Goal: Information Seeking & Learning: Learn about a topic

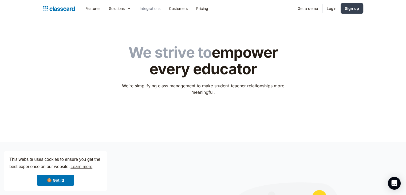
click at [149, 8] on link "Integrations" at bounding box center [149, 8] width 29 height 12
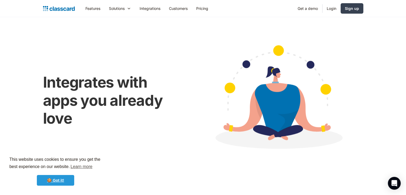
click at [66, 179] on link "🍪 Got it!" at bounding box center [55, 180] width 37 height 11
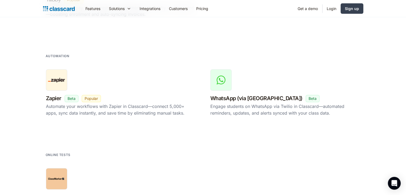
scroll to position [901, 0]
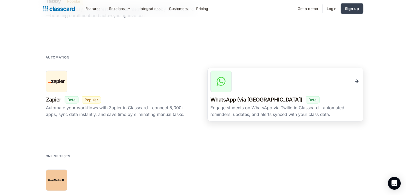
click at [245, 99] on h3 "WhatsApp (via Twilio)" at bounding box center [256, 99] width 92 height 9
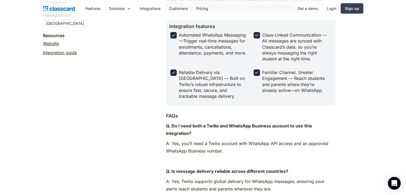
scroll to position [133, 0]
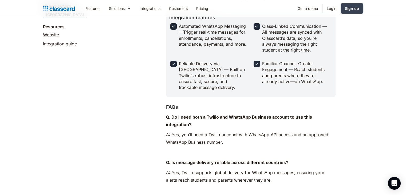
click at [215, 133] on p "A: Yes, you’ll need a Twilio account with WhatsApp API access and an approved W…" at bounding box center [251, 138] width 170 height 15
click at [277, 123] on p "Q. Do I need both a Twilio and WhatsApp Business account to use this integratio…" at bounding box center [251, 120] width 170 height 15
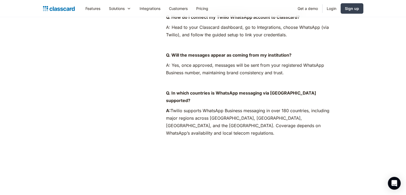
scroll to position [320, 0]
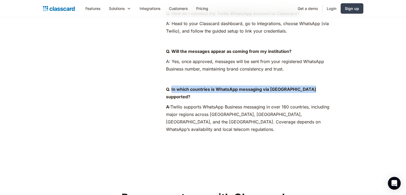
drag, startPoint x: 172, startPoint y: 90, endPoint x: 314, endPoint y: 90, distance: 142.8
click at [314, 90] on p "Q. In which countries is WhatsApp messaging via Twilio supported?" at bounding box center [251, 92] width 170 height 15
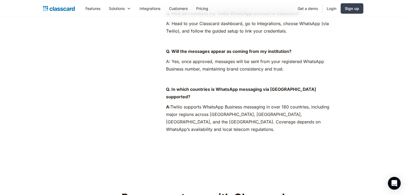
click at [305, 117] on p "A: Twilio supports WhatsApp Business messaging in over 180 countries, including…" at bounding box center [251, 118] width 170 height 30
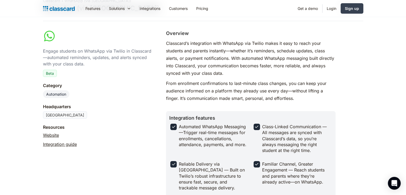
scroll to position [0, 0]
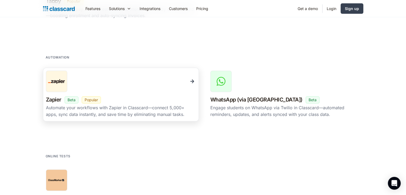
click at [101, 84] on div at bounding box center [121, 80] width 150 height 21
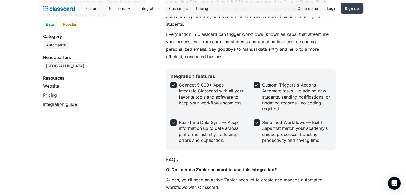
scroll to position [80, 0]
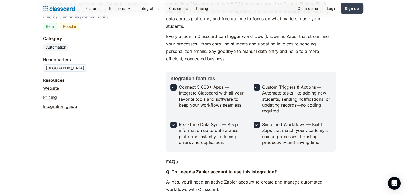
click at [73, 108] on link "Integration guide" at bounding box center [60, 106] width 34 height 6
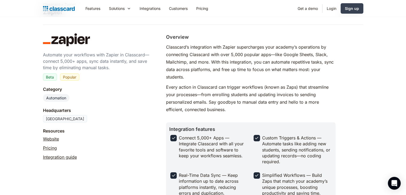
scroll to position [27, 0]
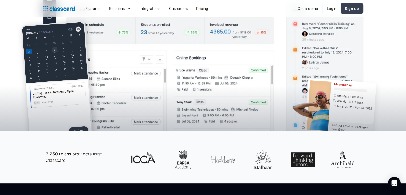
scroll to position [187, 0]
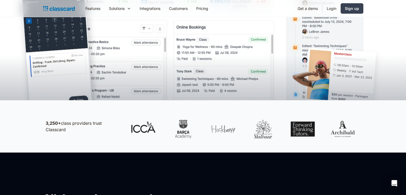
drag, startPoint x: 359, startPoint y: 128, endPoint x: 138, endPoint y: 137, distance: 221.5
click at [147, 135] on div at bounding box center [243, 129] width 235 height 19
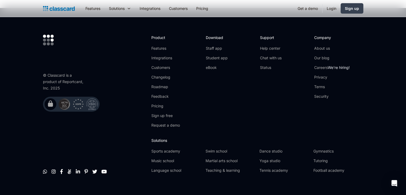
scroll to position [1823, 0]
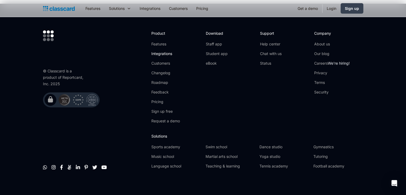
click at [162, 51] on link "Integrations" at bounding box center [165, 53] width 29 height 5
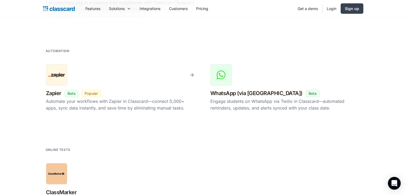
scroll to position [1121, 0]
